Goal: Understand process/instructions: Learn about a topic

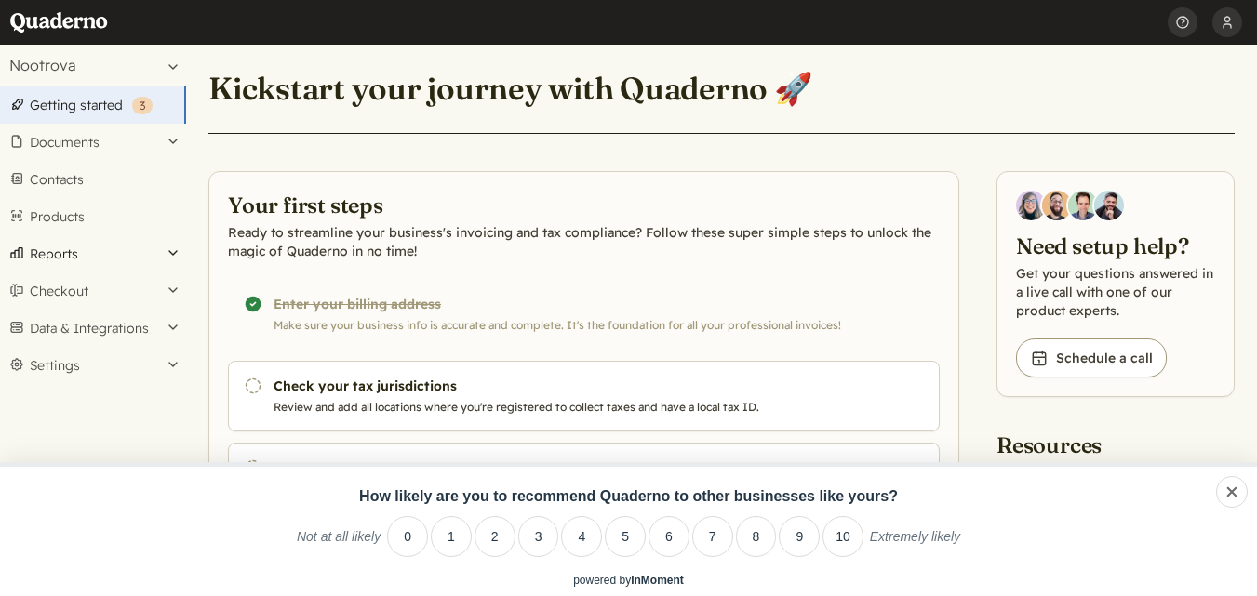
click at [120, 253] on button "Reports" at bounding box center [93, 253] width 186 height 37
click at [97, 251] on button "Reports" at bounding box center [93, 253] width 186 height 37
click at [141, 288] on button "Checkout" at bounding box center [93, 291] width 186 height 37
click at [142, 310] on button "Data & Integrations" at bounding box center [93, 328] width 186 height 37
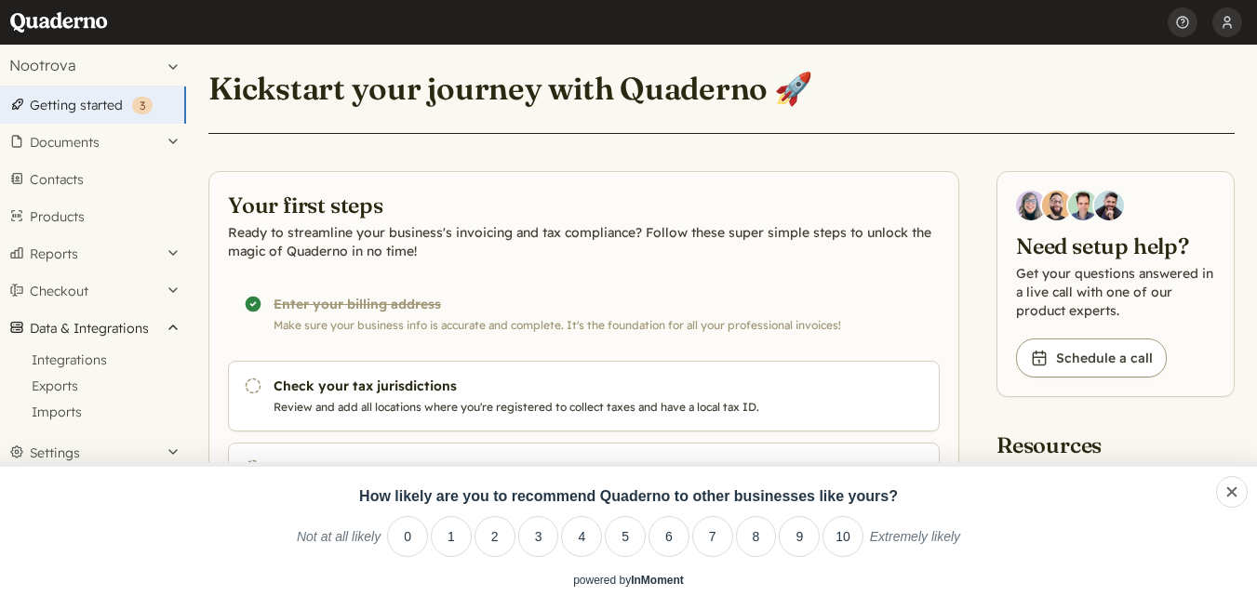
click at [142, 310] on button "Data & Integrations" at bounding box center [93, 328] width 186 height 37
click at [101, 219] on link "Products" at bounding box center [93, 216] width 186 height 37
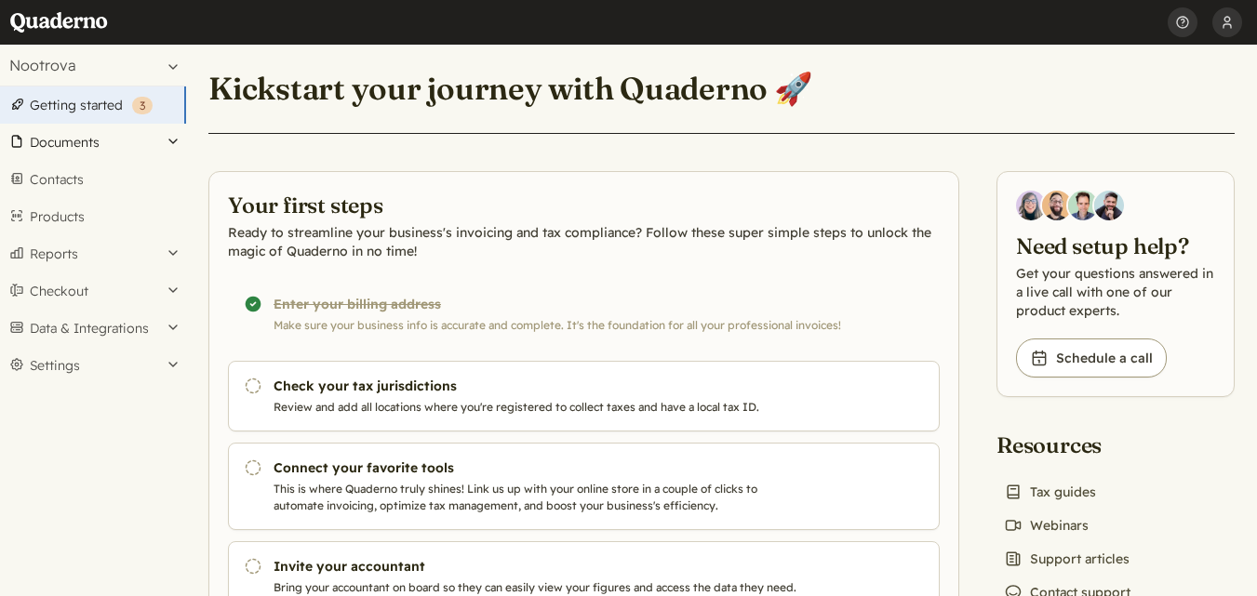
click at [143, 132] on button "Documents" at bounding box center [93, 142] width 186 height 37
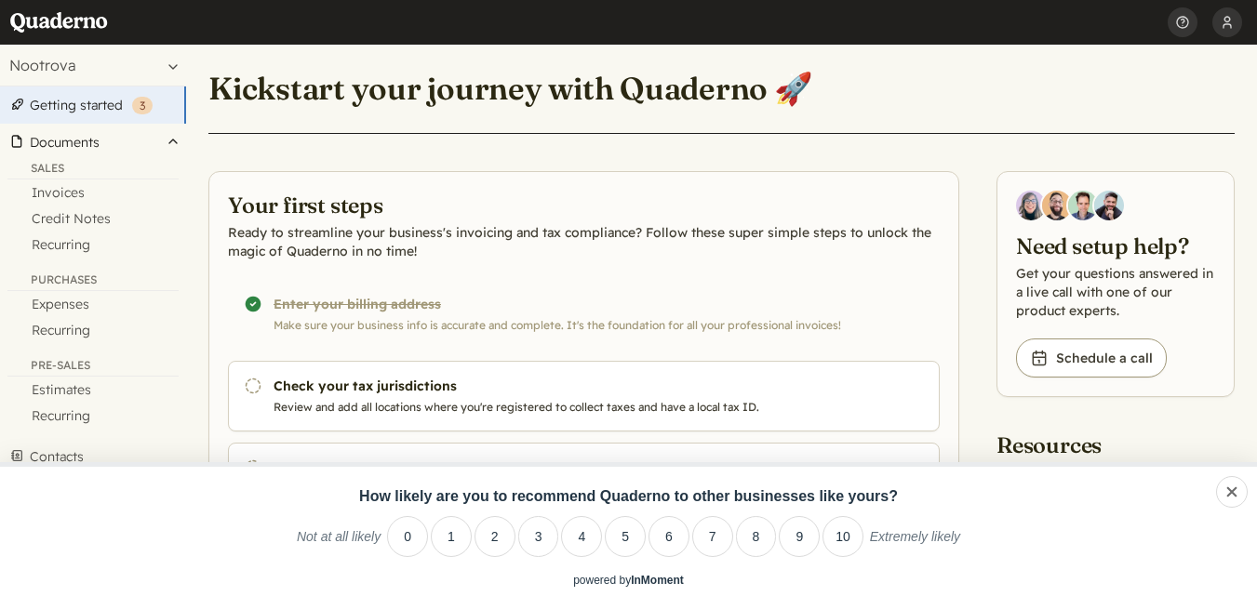
click at [141, 135] on button "Documents" at bounding box center [93, 142] width 186 height 37
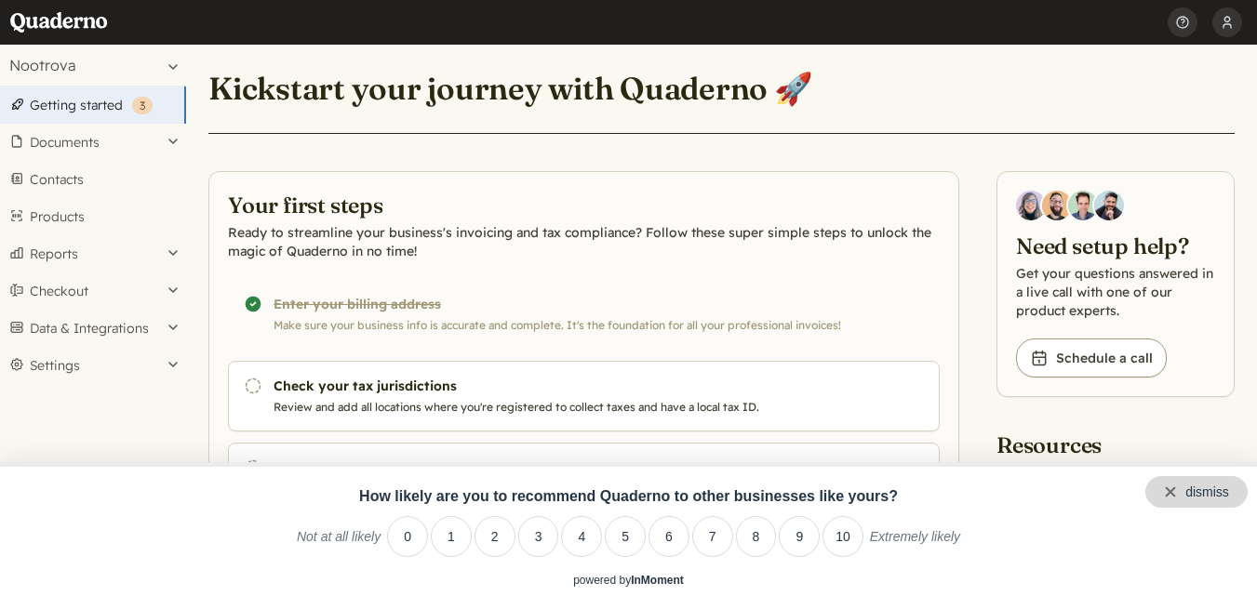
click at [1230, 497] on div "dismiss" at bounding box center [1197, 492] width 102 height 32
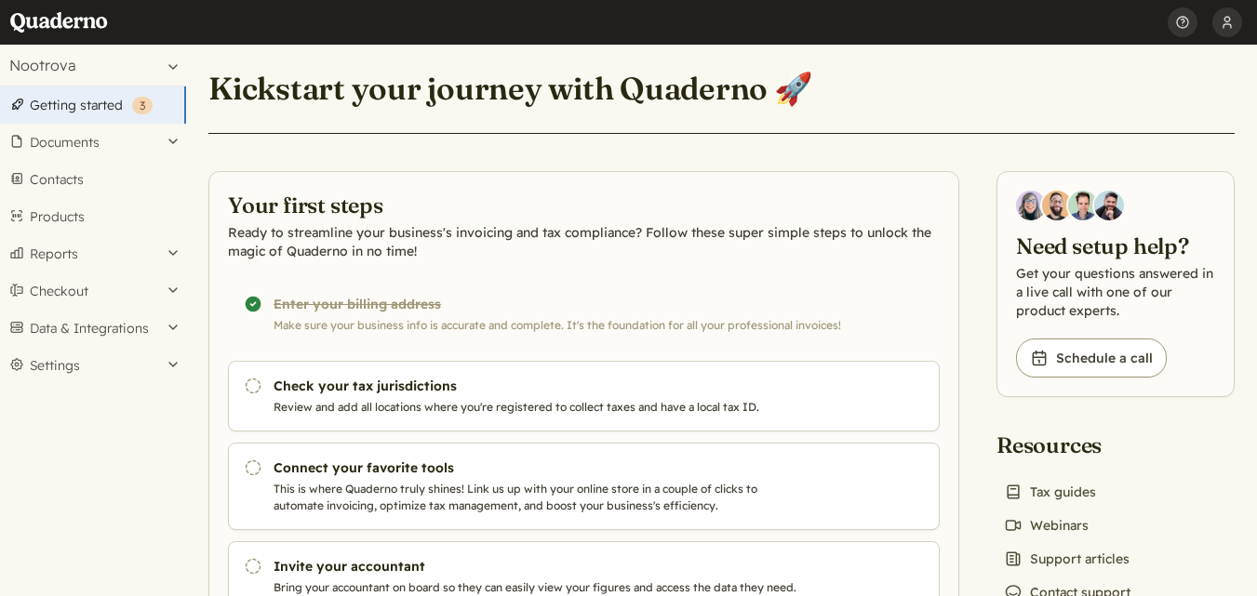
scroll to position [93, 0]
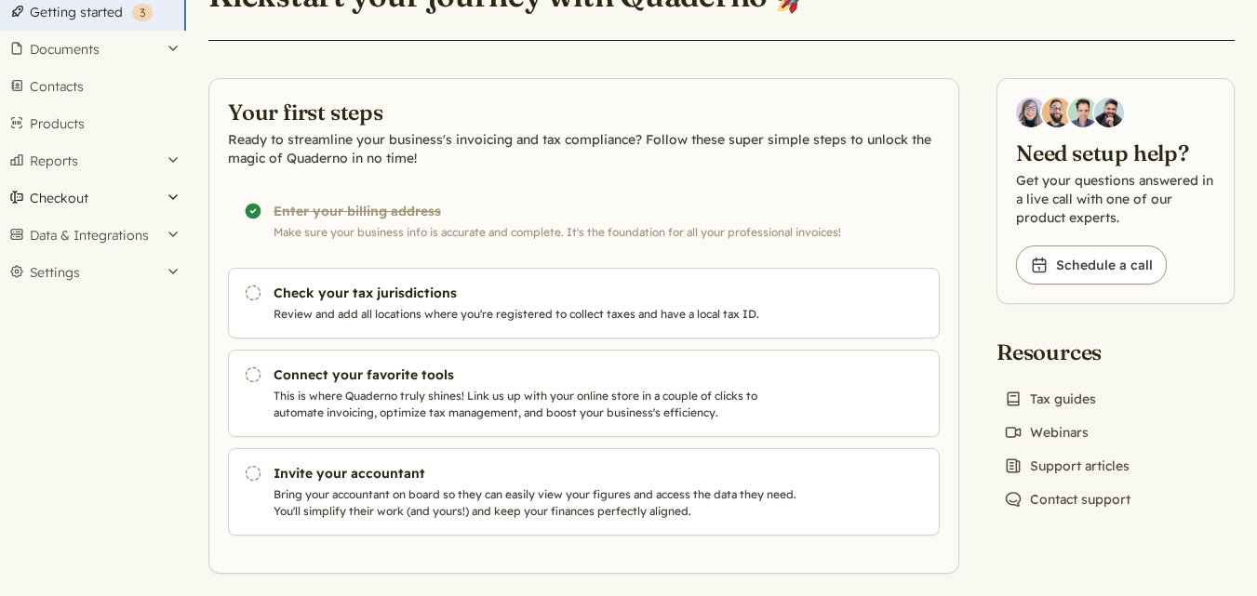
click at [141, 204] on button "Checkout" at bounding box center [93, 198] width 186 height 37
click at [147, 169] on button "Reports" at bounding box center [93, 160] width 186 height 37
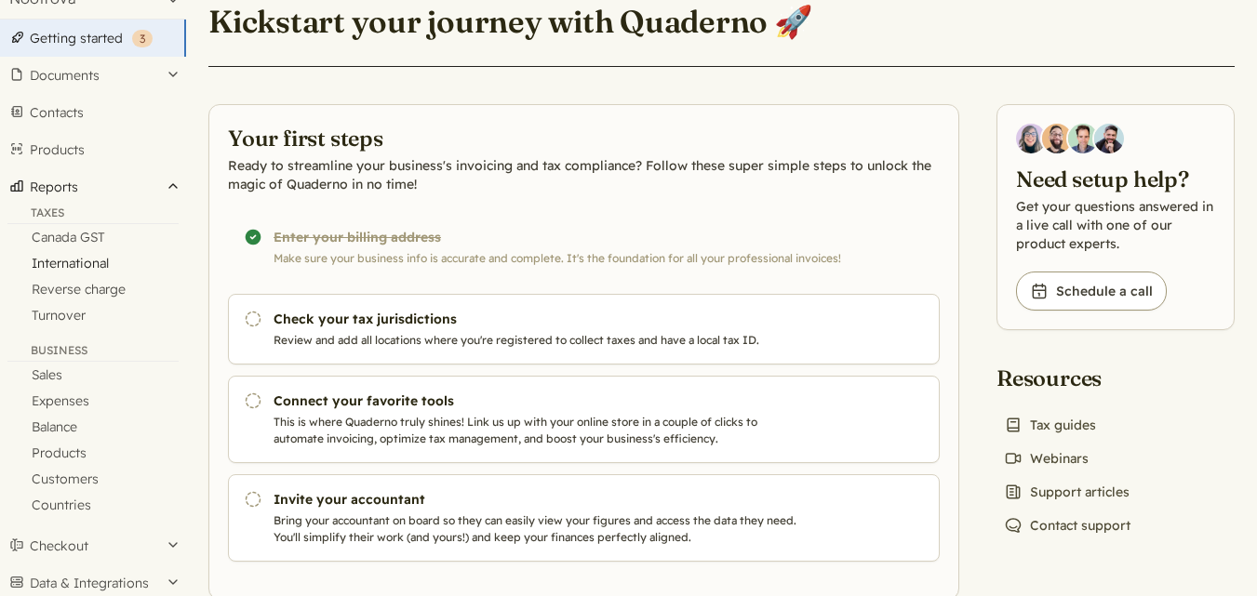
scroll to position [35, 0]
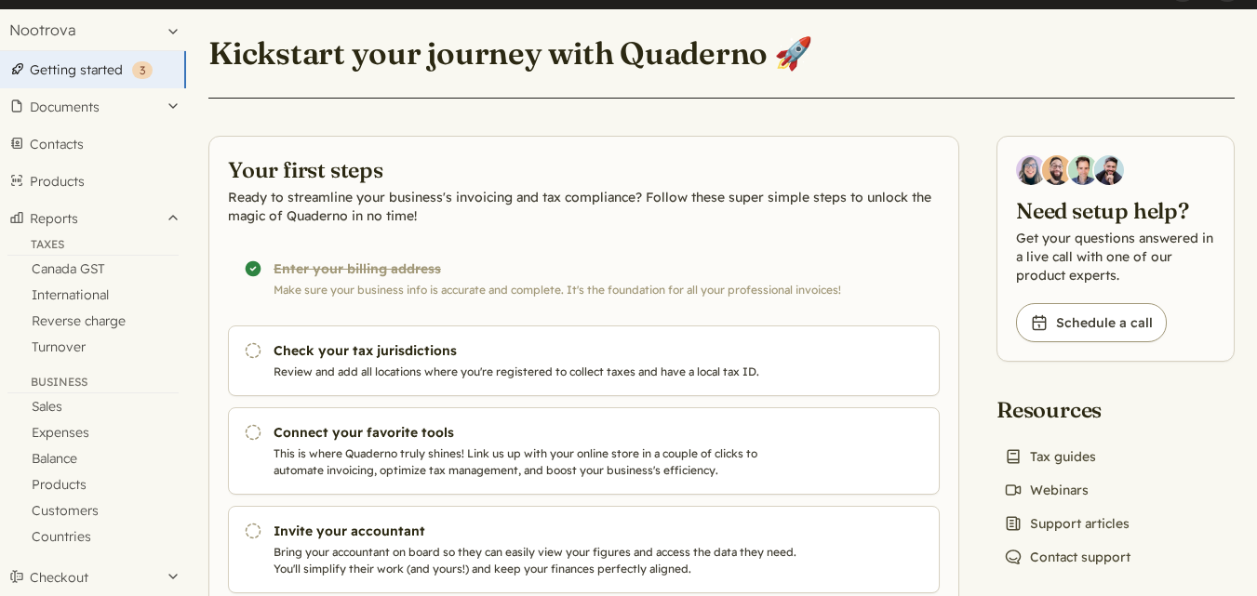
click at [240, 115] on div "Kickstart your journey with Quaderno 🚀 Your first steps Ready to streamline you…" at bounding box center [721, 320] width 1071 height 623
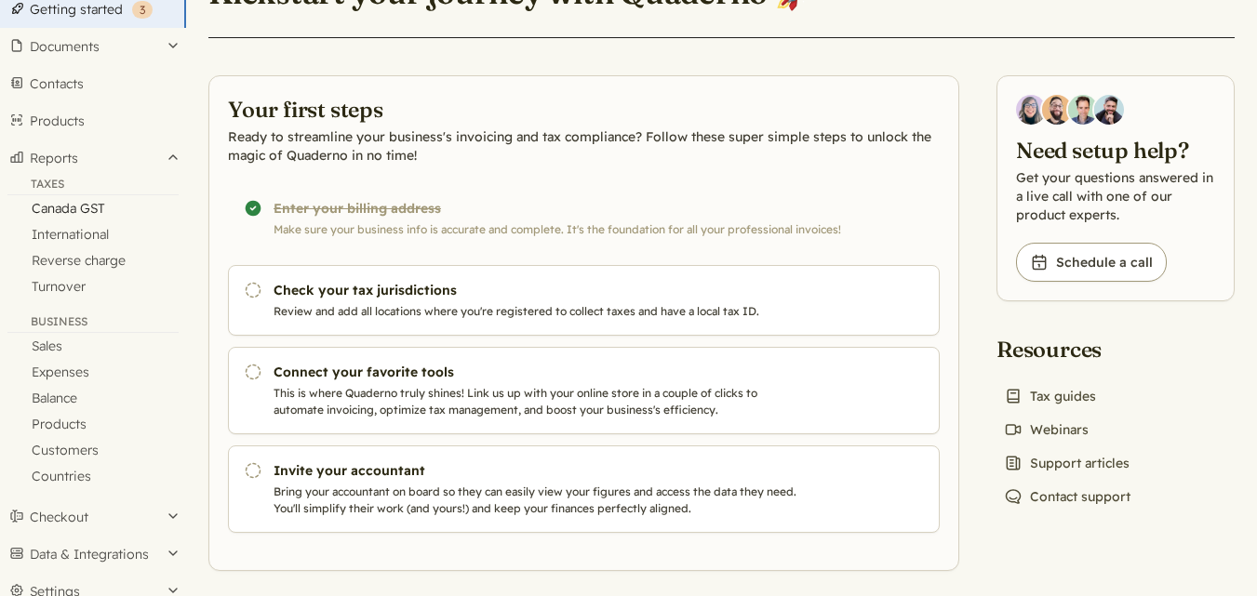
scroll to position [128, 0]
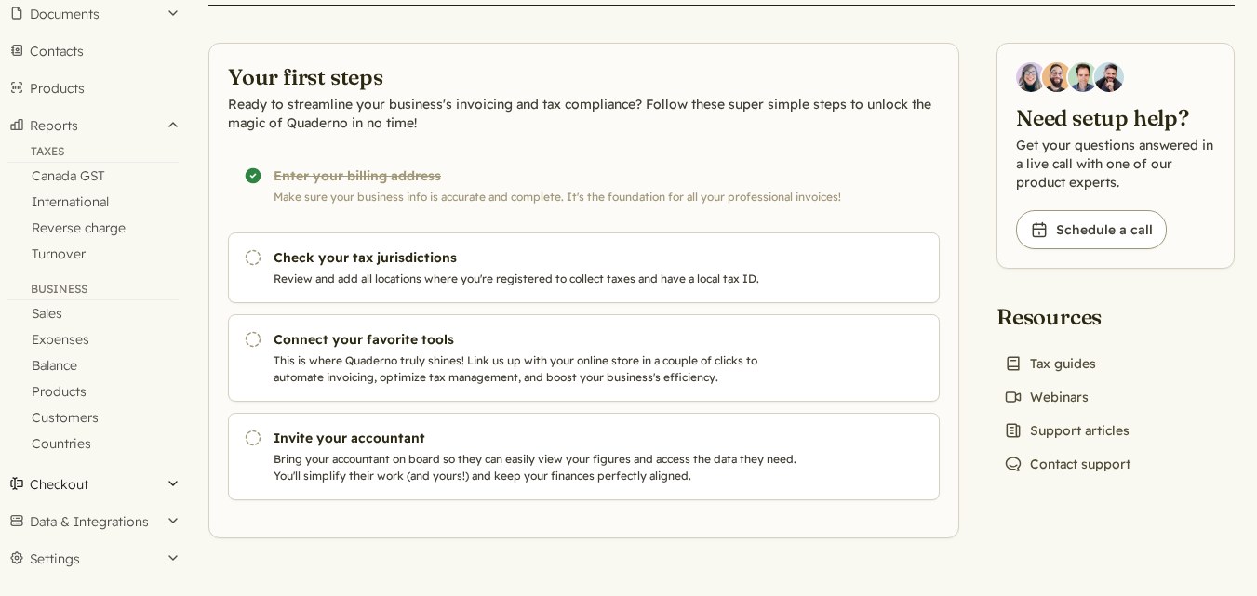
click at [168, 489] on button "Checkout" at bounding box center [93, 484] width 186 height 37
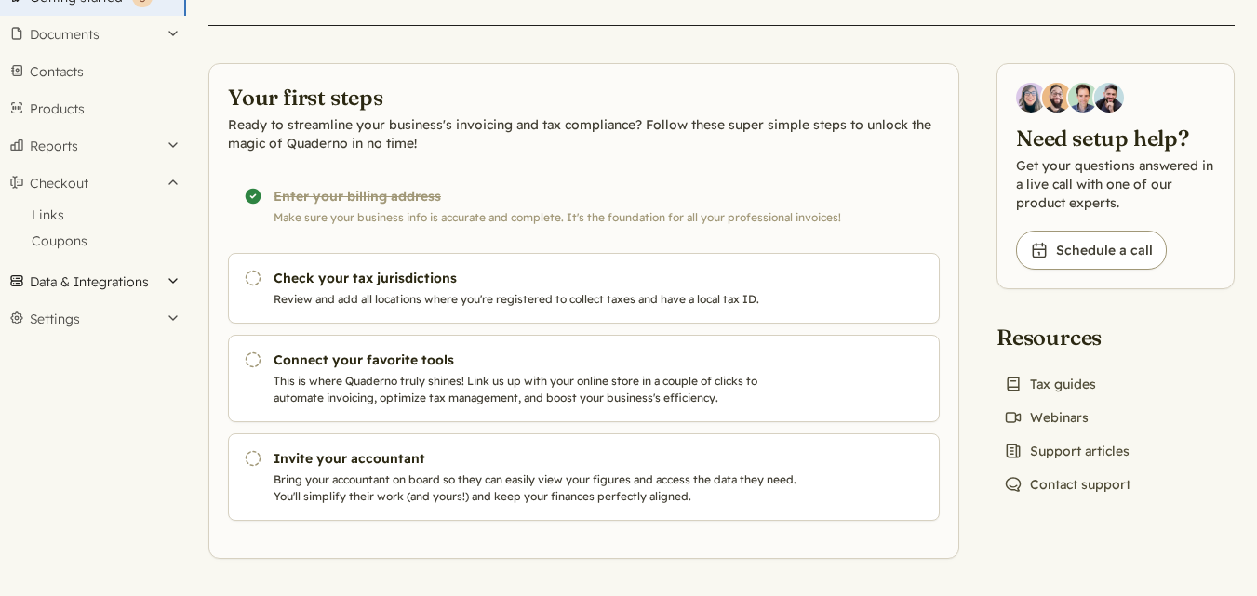
click at [173, 285] on button "Data & Integrations" at bounding box center [93, 281] width 186 height 37
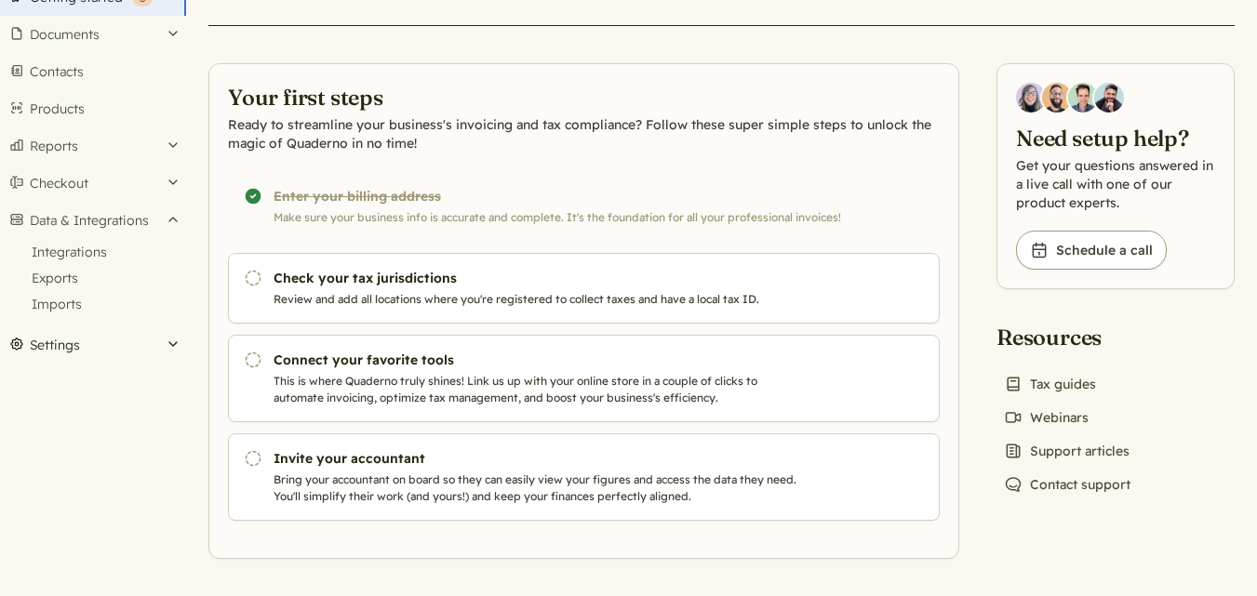
click at [168, 346] on button "Settings" at bounding box center [93, 345] width 186 height 37
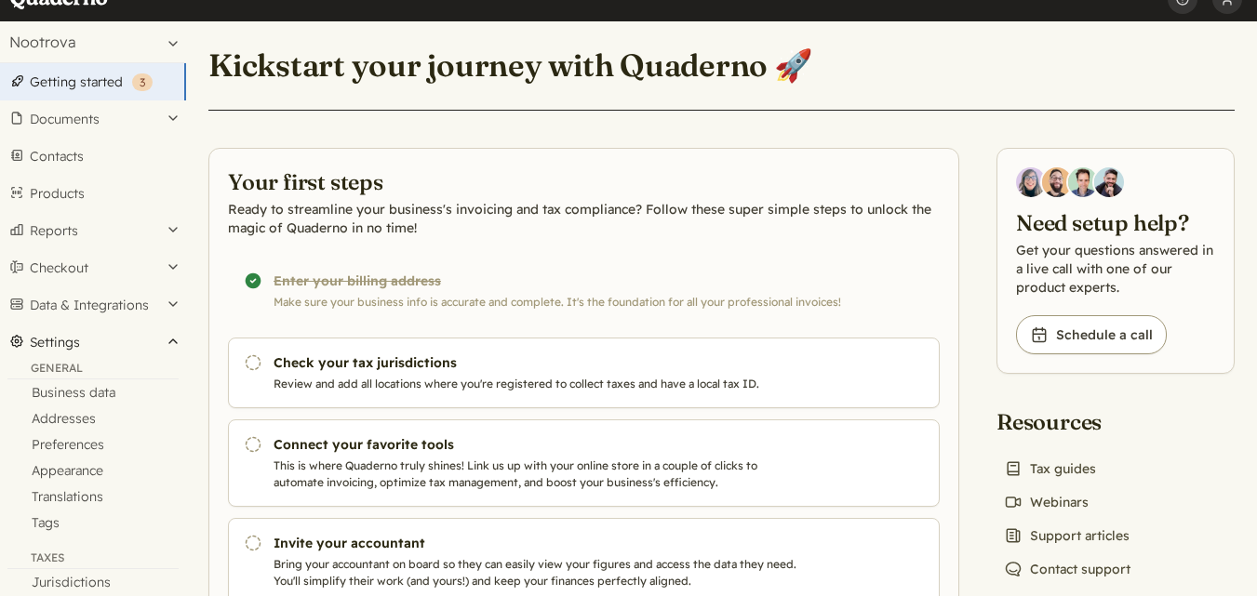
scroll to position [0, 0]
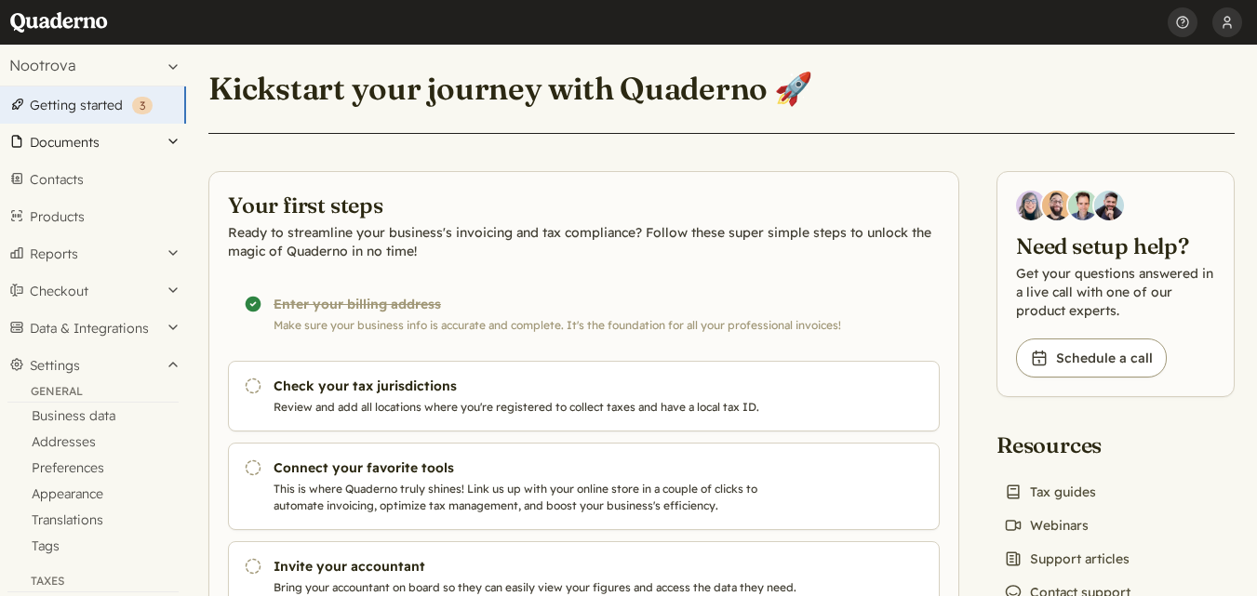
click at [170, 143] on button "Documents" at bounding box center [93, 142] width 186 height 37
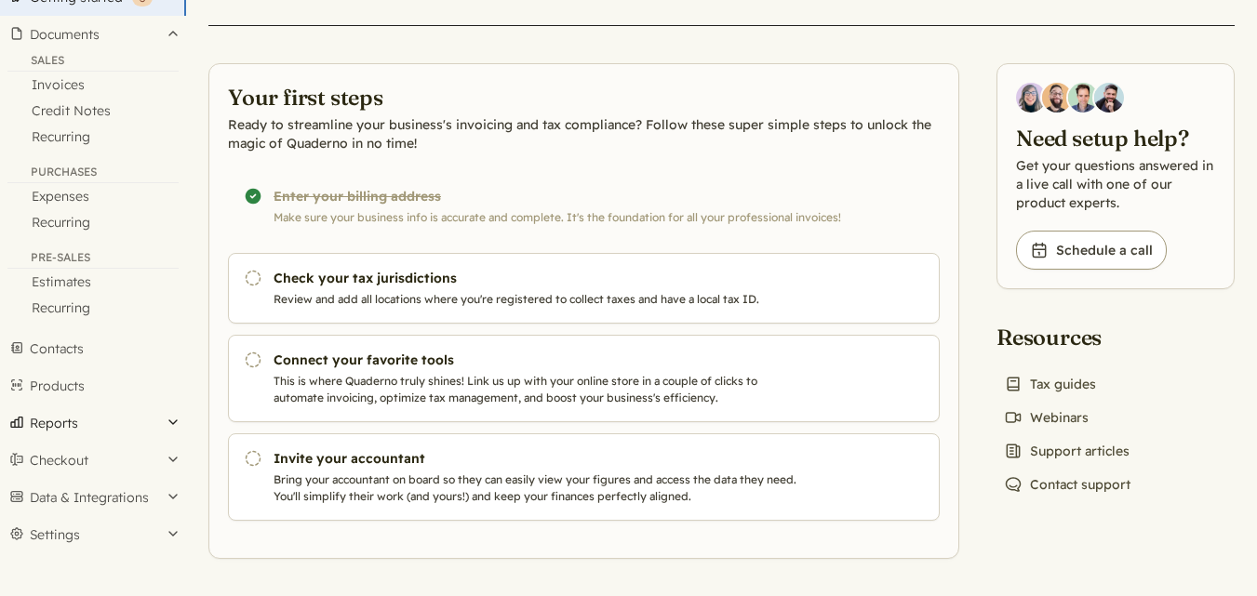
click at [166, 427] on button "Reports" at bounding box center [93, 423] width 186 height 37
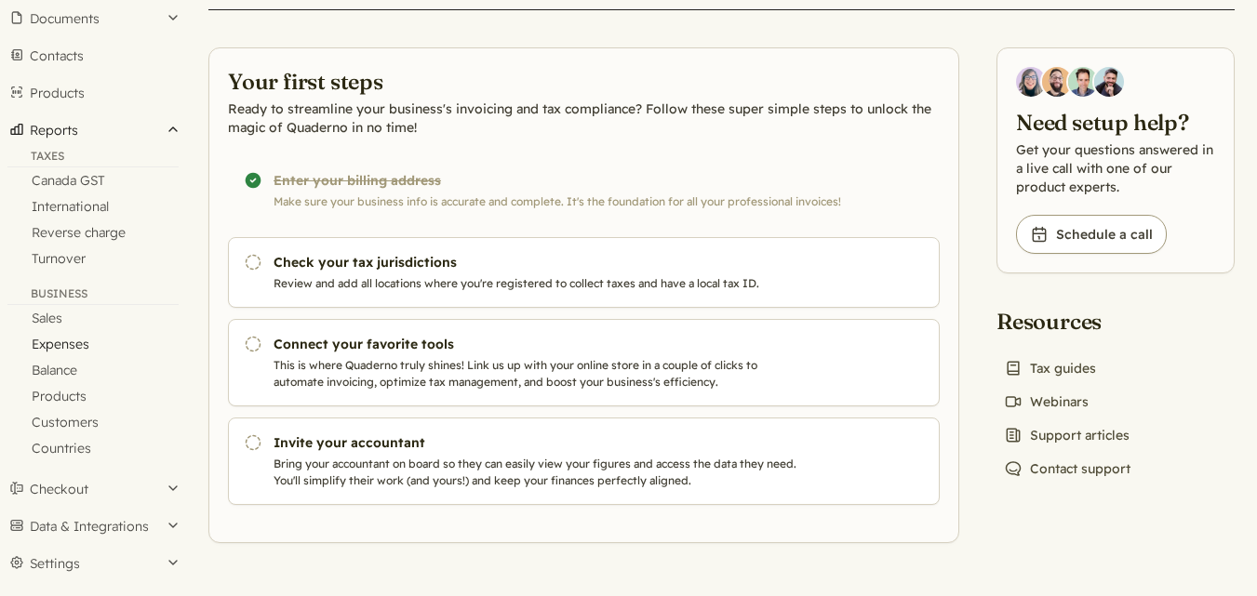
scroll to position [128, 0]
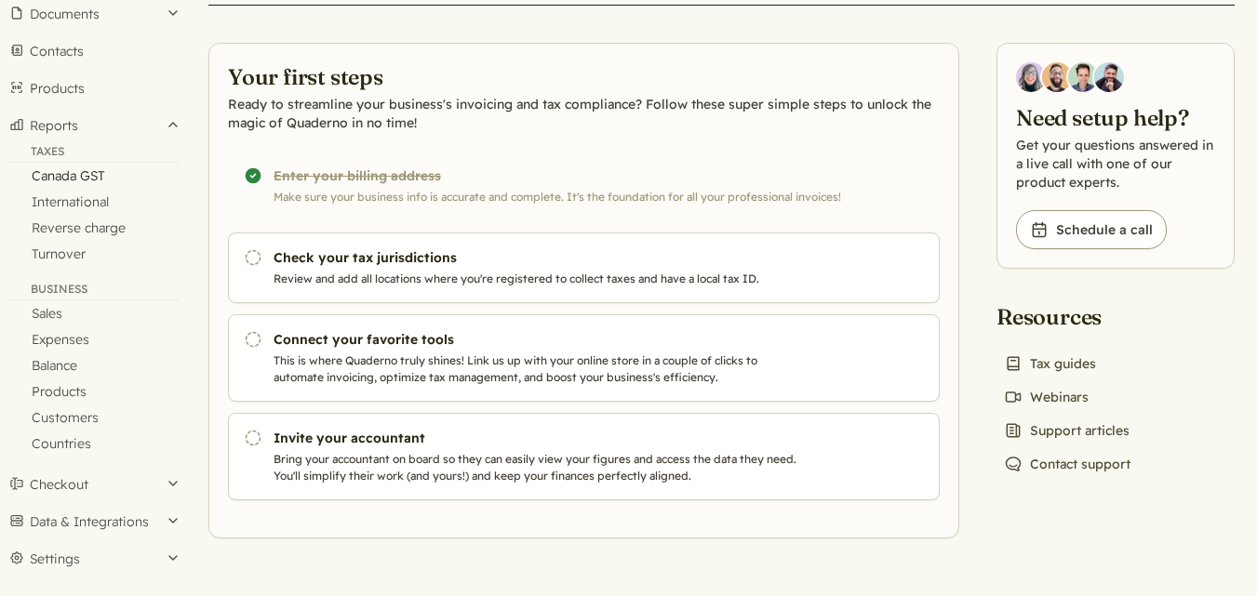
click at [83, 176] on link "Canada GST" at bounding box center [93, 176] width 186 height 26
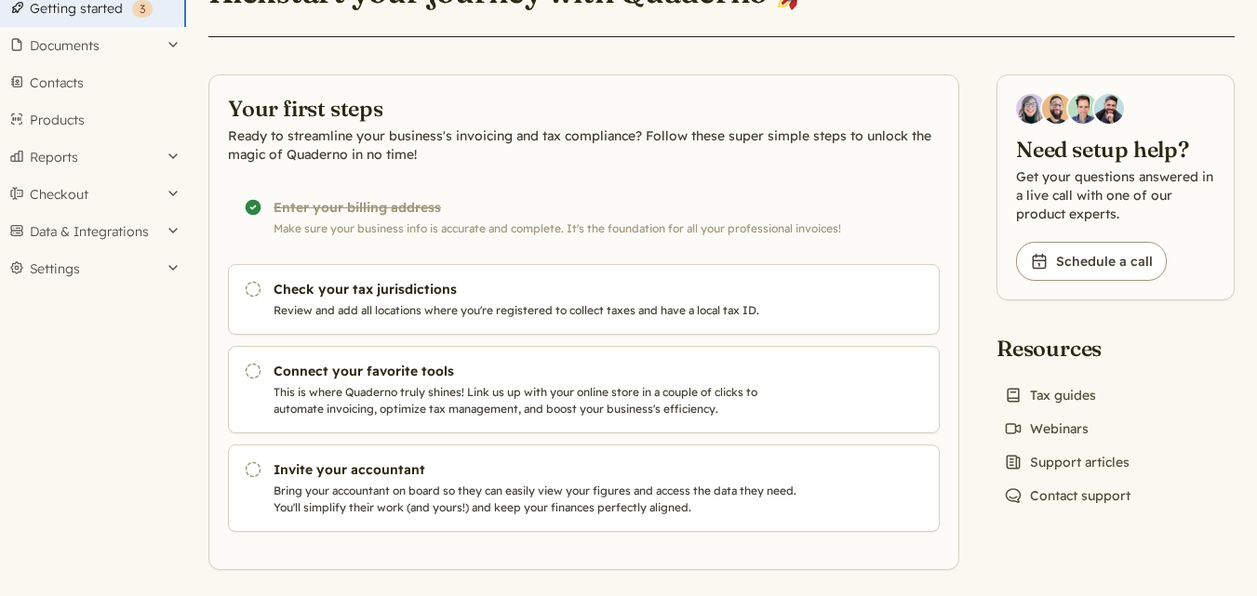
scroll to position [109, 0]
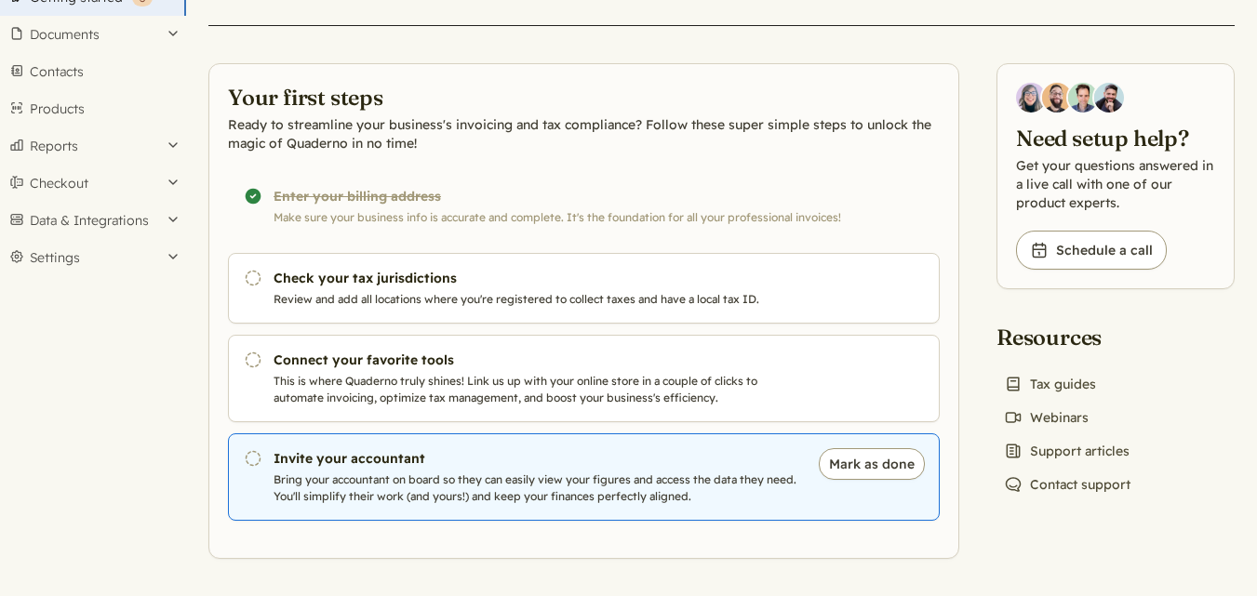
click at [439, 462] on h3 "Invite your accountant" at bounding box center [537, 458] width 526 height 19
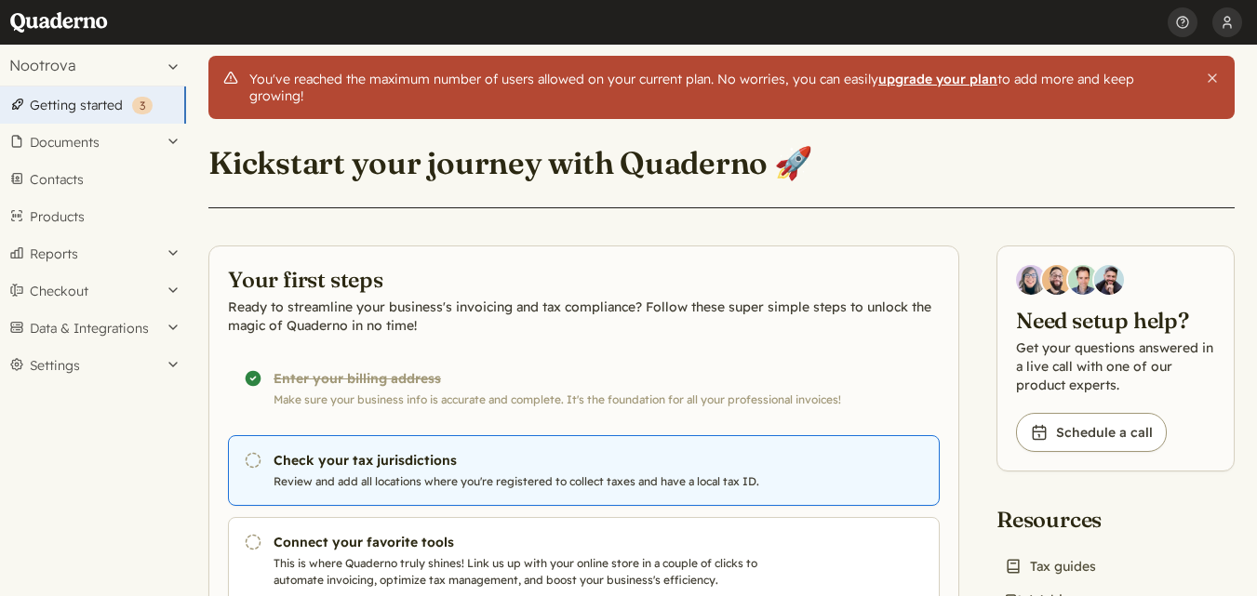
click at [539, 436] on link "Pending Check your tax jurisdictions Review and add all locations where you're …" at bounding box center [584, 471] width 712 height 71
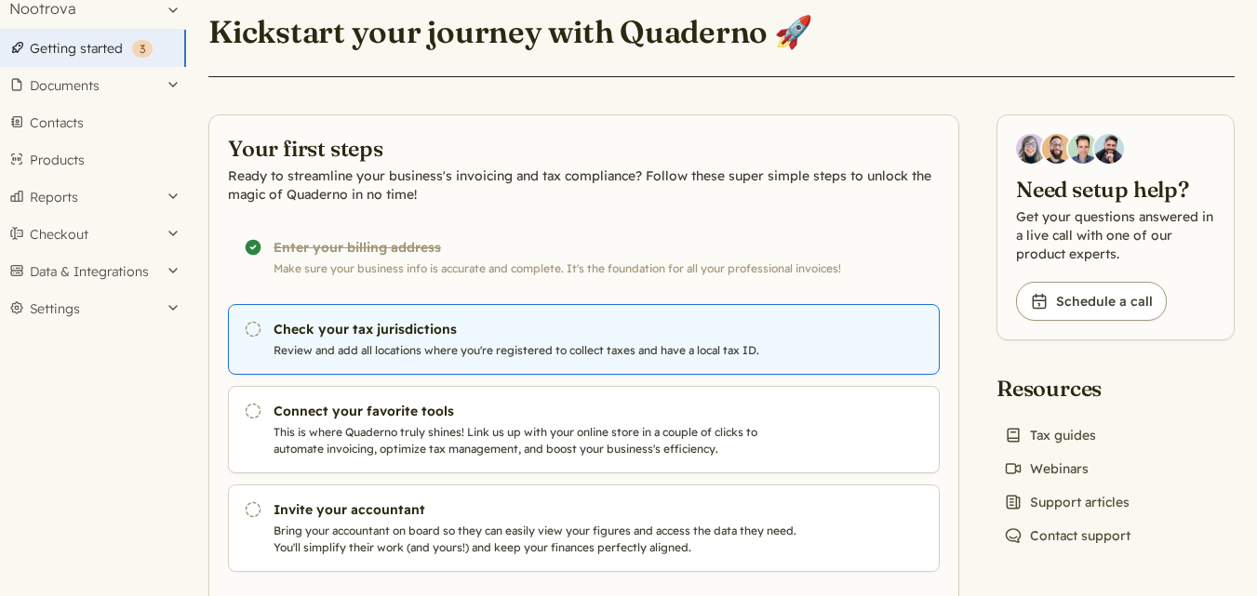
scroll to position [109, 0]
